Goal: Find contact information: Find contact information

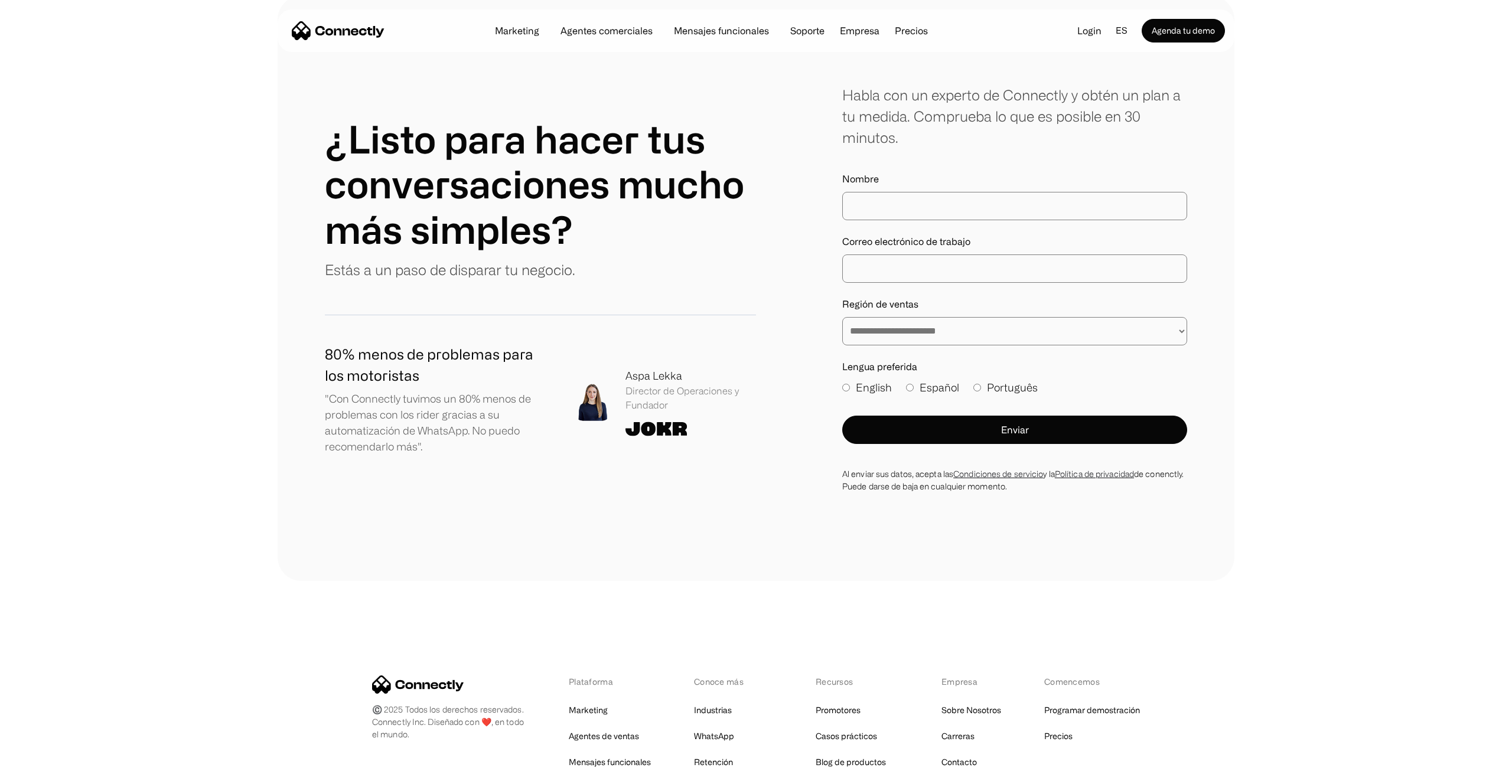
scroll to position [6868, 0]
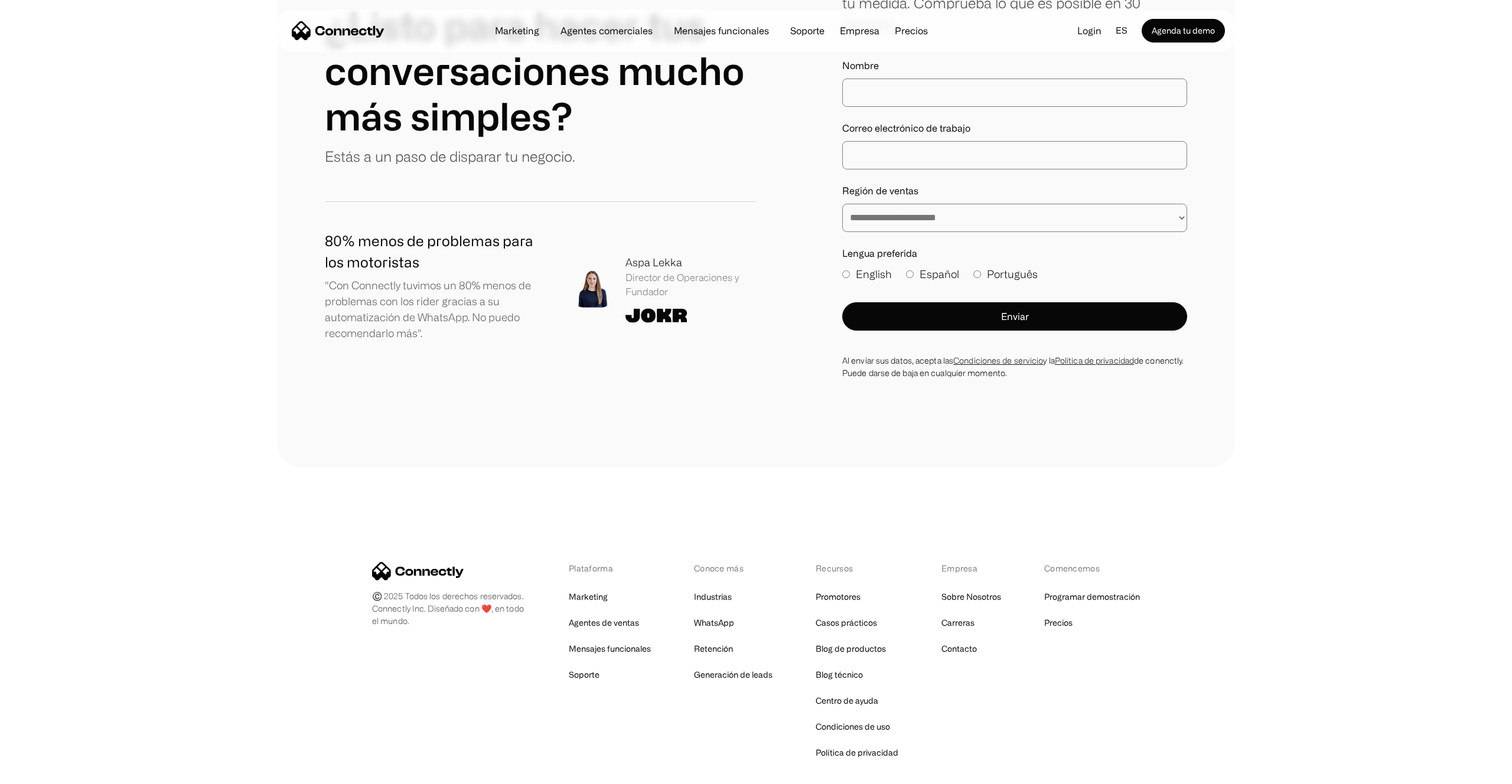
click at [966, 562] on div "Empresa" at bounding box center [971, 568] width 60 height 13
click at [963, 588] on link "Sobre Nosotros" at bounding box center [971, 596] width 60 height 16
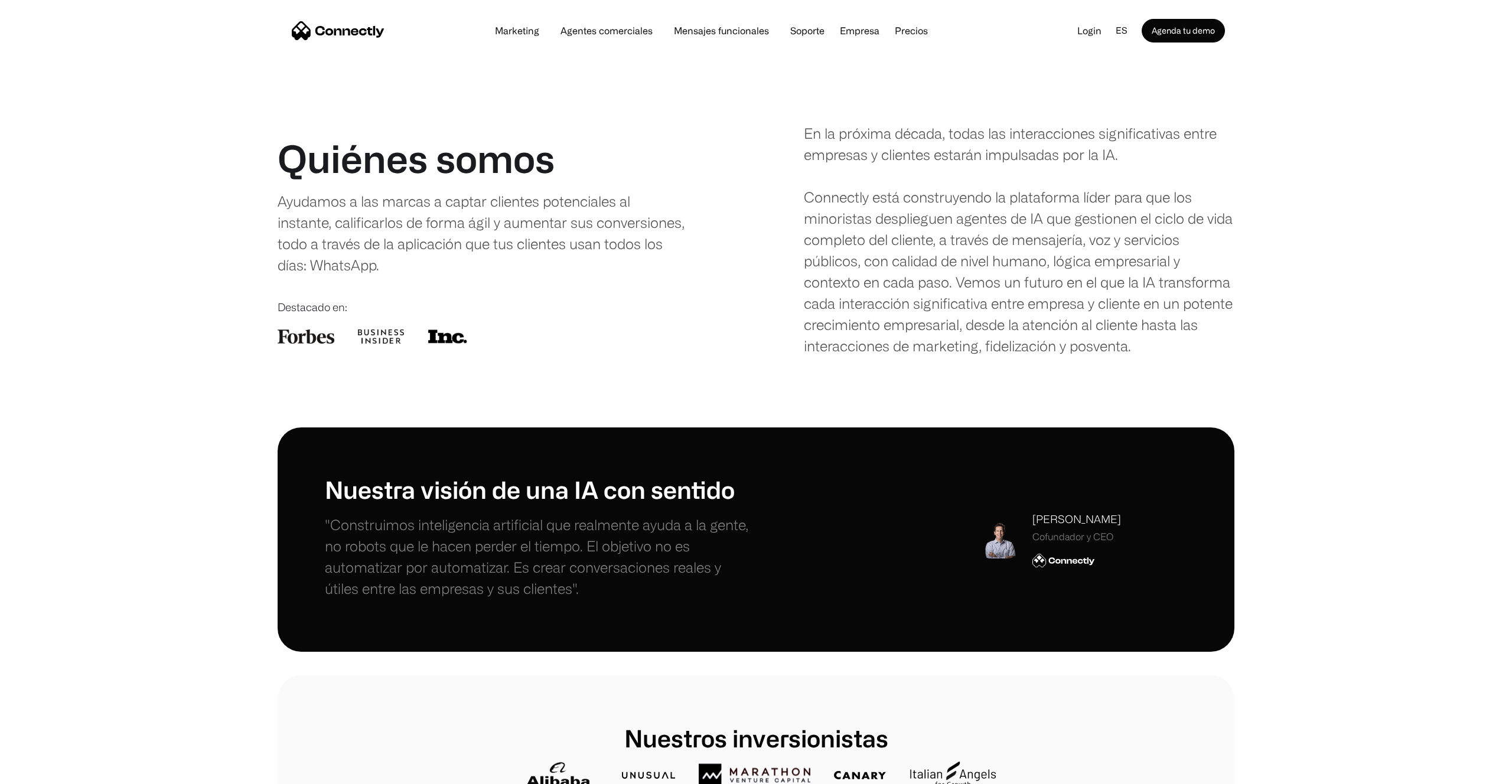
click at [1066, 521] on div "[PERSON_NAME]" at bounding box center [1076, 519] width 89 height 16
copy div "[PERSON_NAME]"
